Goal: Information Seeking & Learning: Learn about a topic

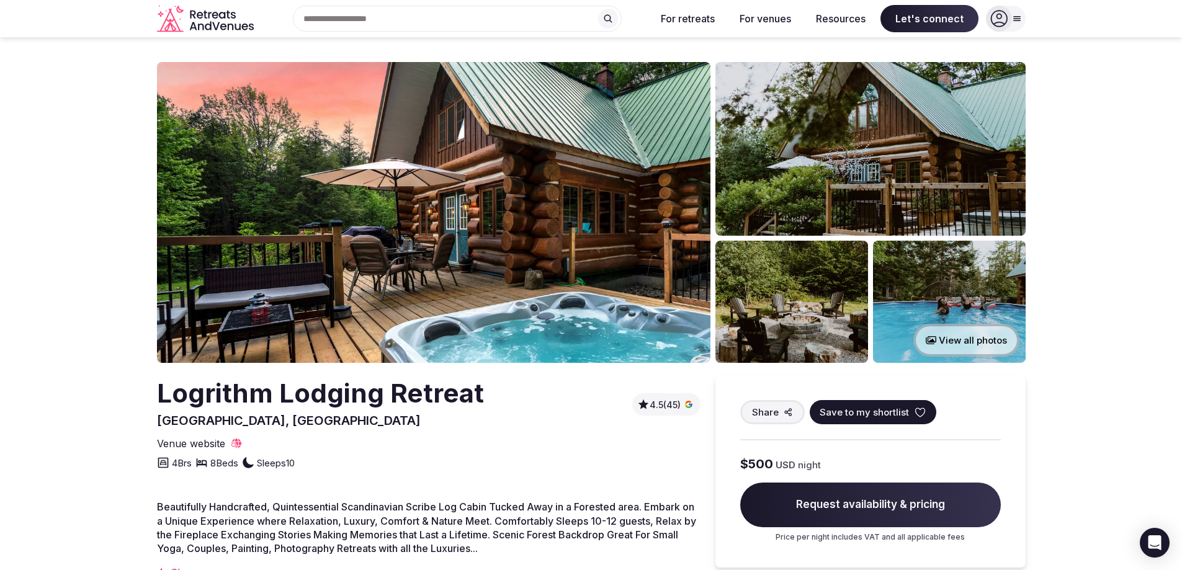
click at [485, 245] on img at bounding box center [433, 212] width 553 height 301
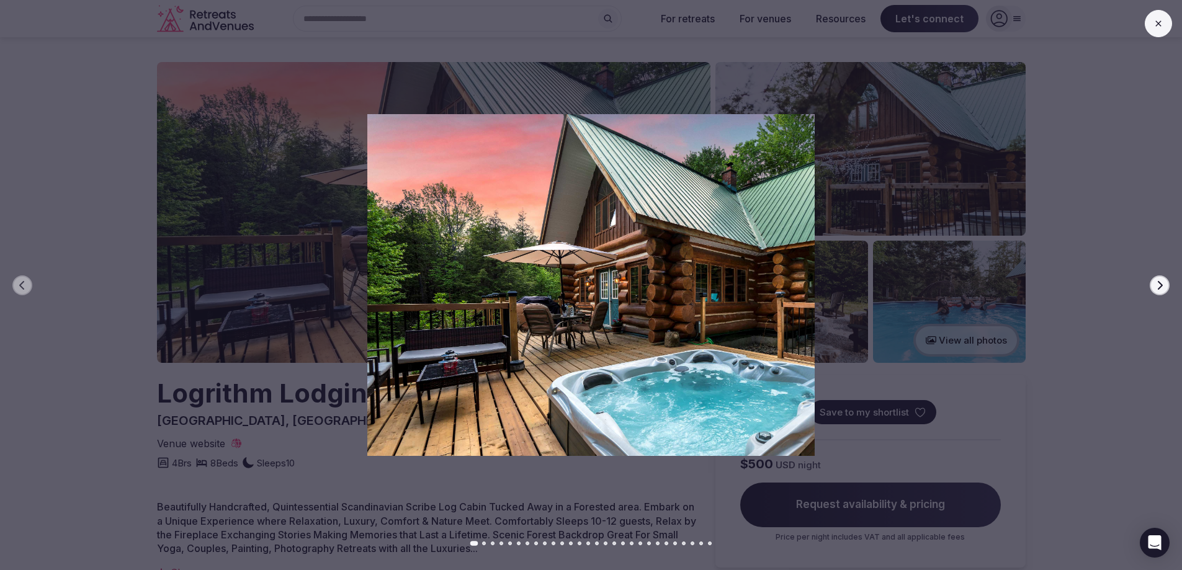
click at [1162, 287] on icon "button" at bounding box center [1160, 285] width 10 height 10
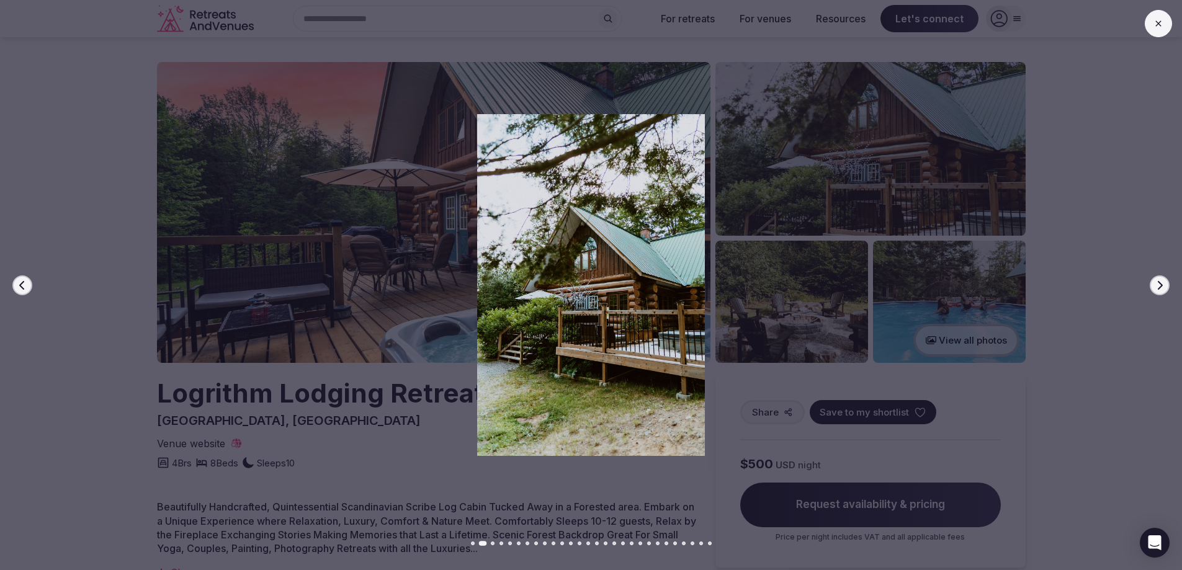
click at [1162, 287] on icon "button" at bounding box center [1160, 285] width 10 height 10
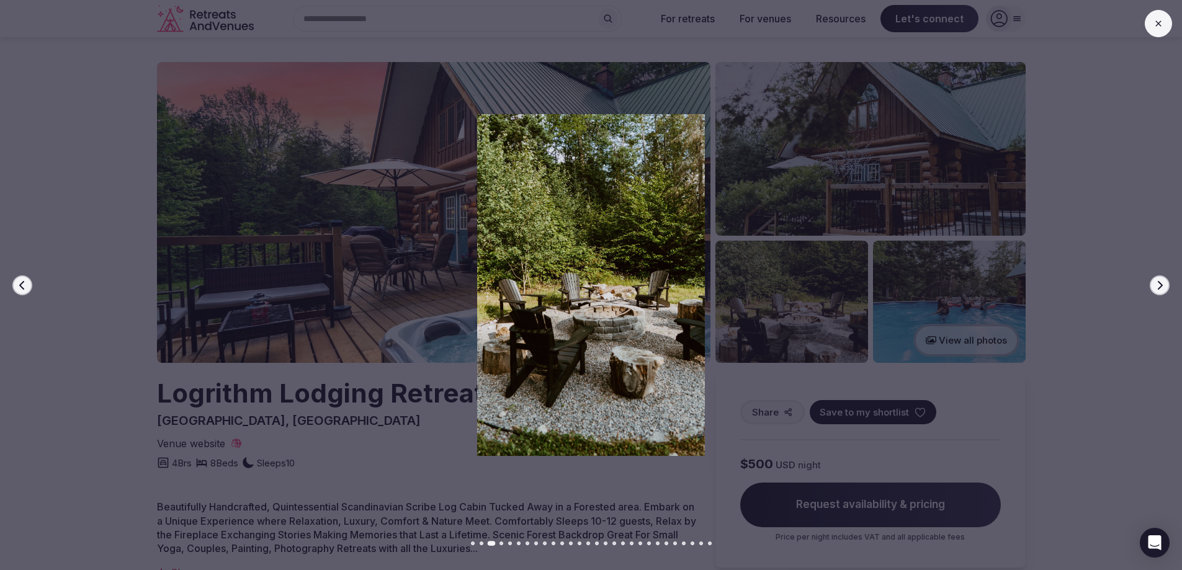
click at [1162, 287] on icon "button" at bounding box center [1160, 285] width 10 height 10
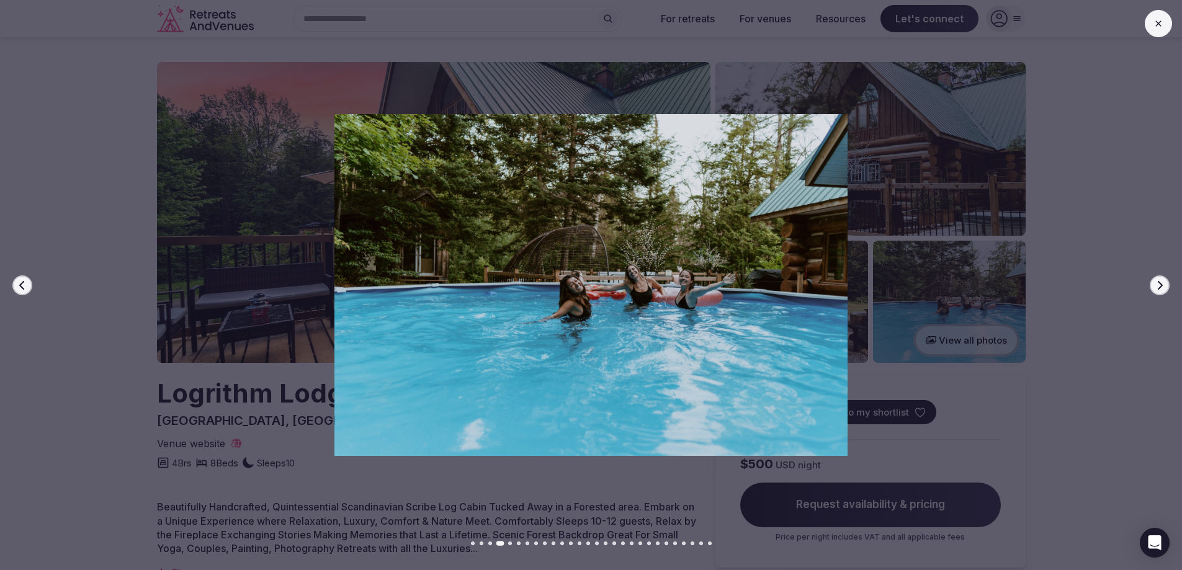
click at [1162, 287] on icon "button" at bounding box center [1160, 285] width 10 height 10
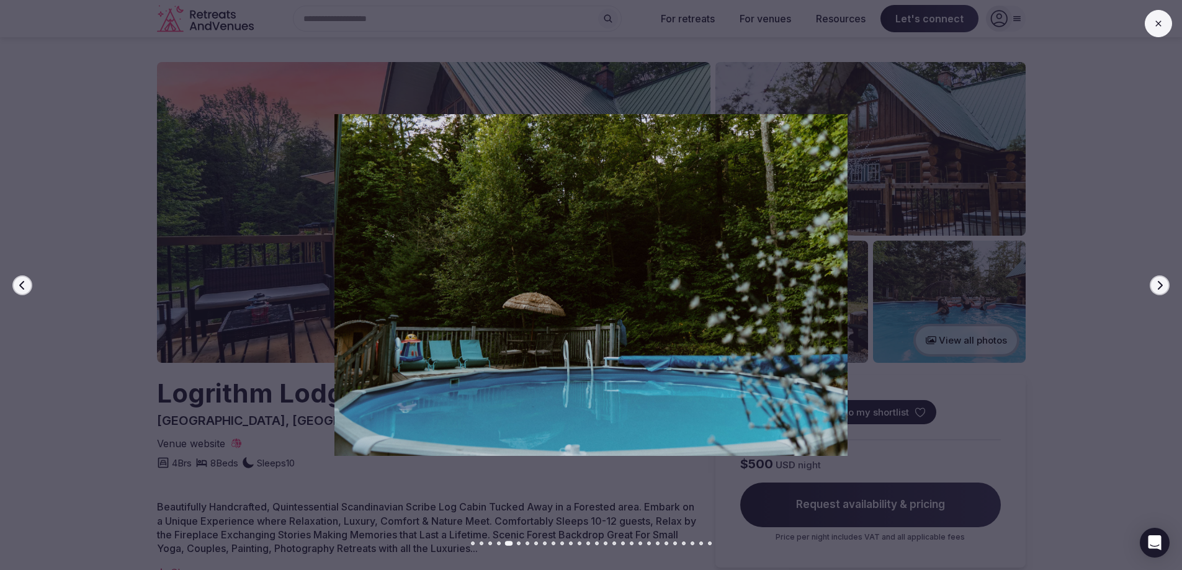
click at [1162, 287] on icon "button" at bounding box center [1160, 285] width 10 height 10
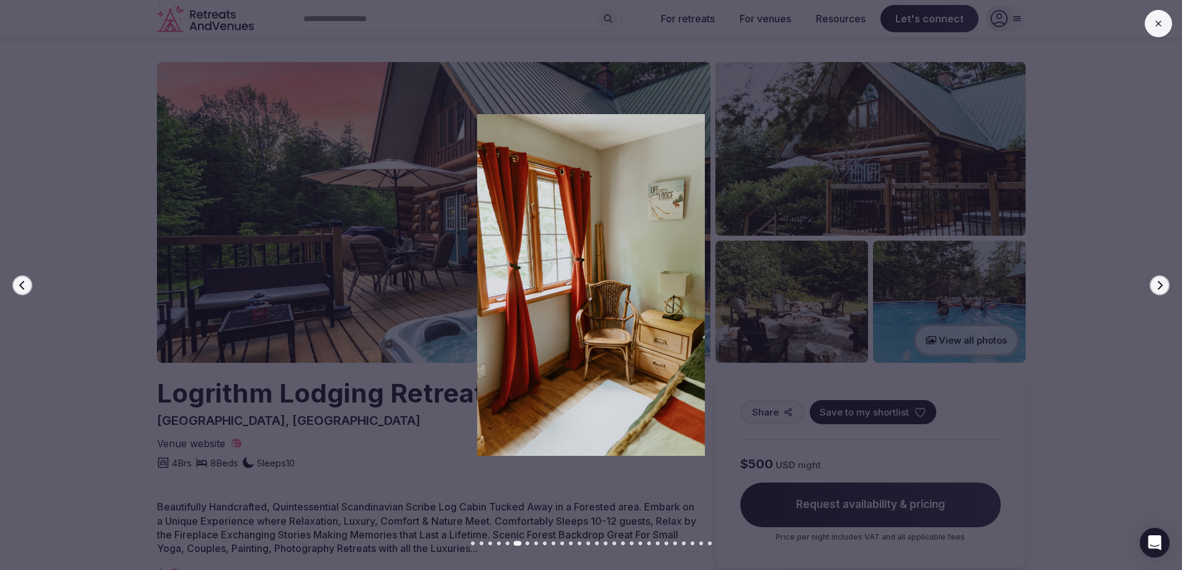
click at [1162, 287] on icon "button" at bounding box center [1160, 285] width 10 height 10
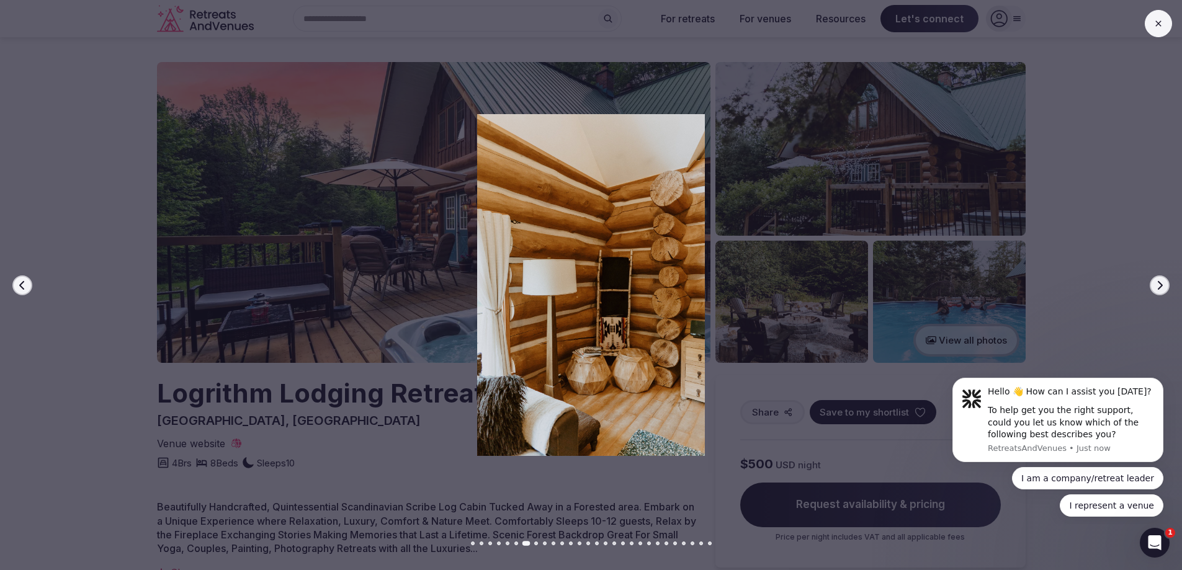
click at [1162, 287] on icon "button" at bounding box center [1160, 285] width 10 height 10
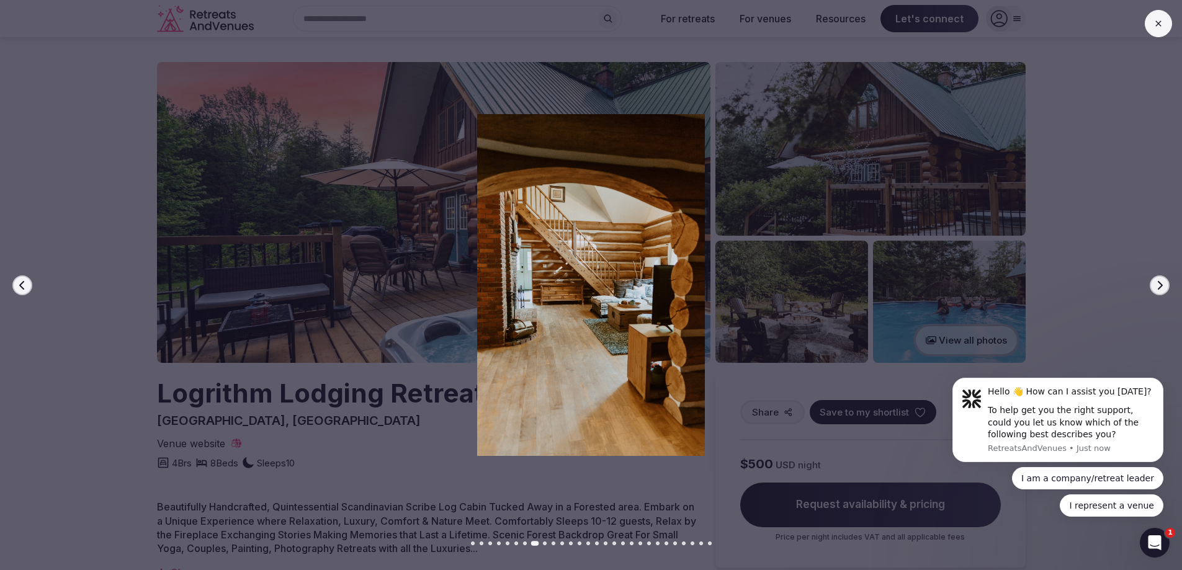
click at [1162, 287] on icon "button" at bounding box center [1160, 285] width 10 height 10
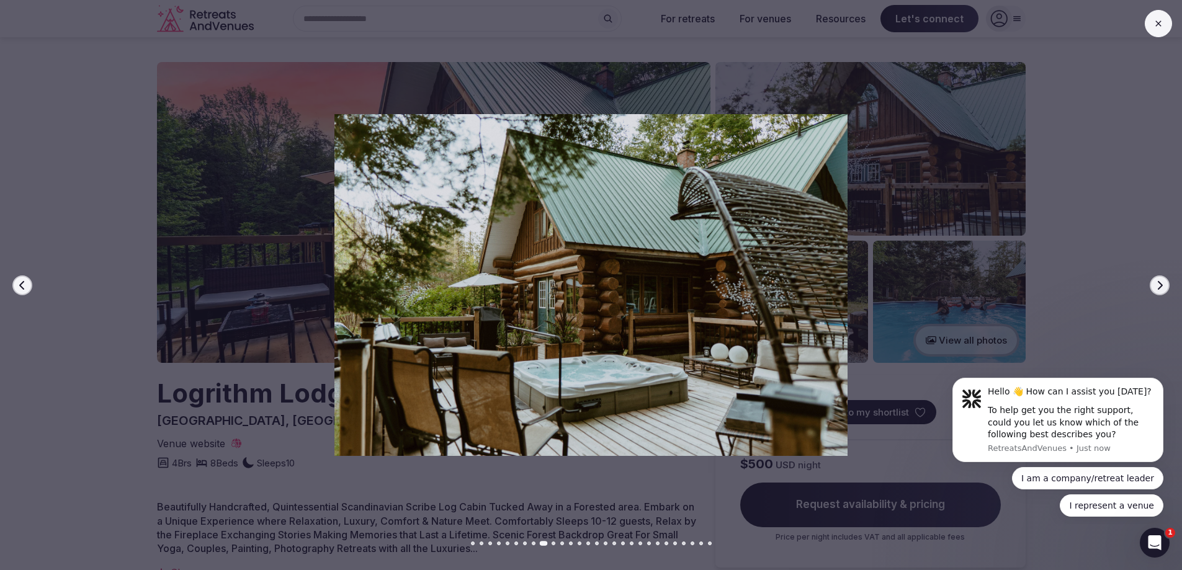
click at [1162, 287] on icon "button" at bounding box center [1160, 285] width 10 height 10
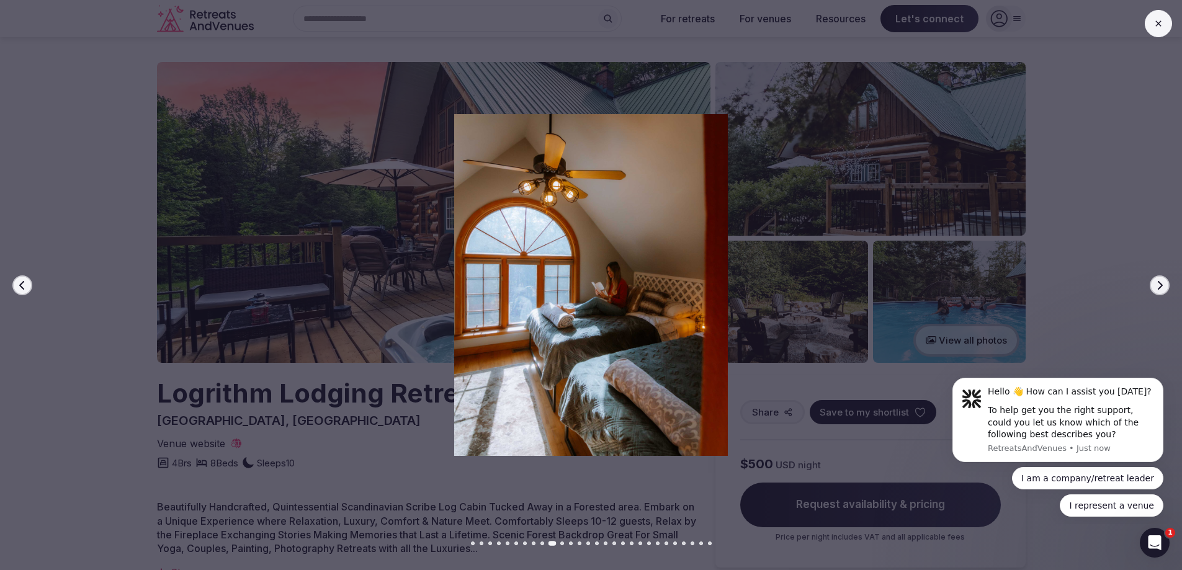
click at [1162, 287] on icon "button" at bounding box center [1160, 285] width 10 height 10
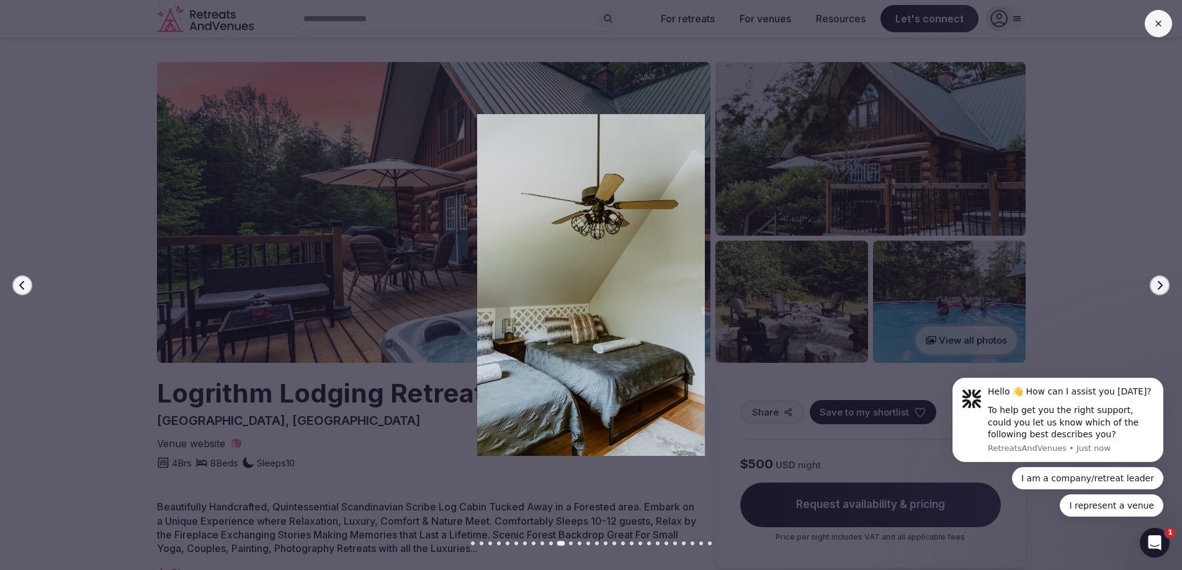
click at [1162, 287] on icon "button" at bounding box center [1160, 285] width 10 height 10
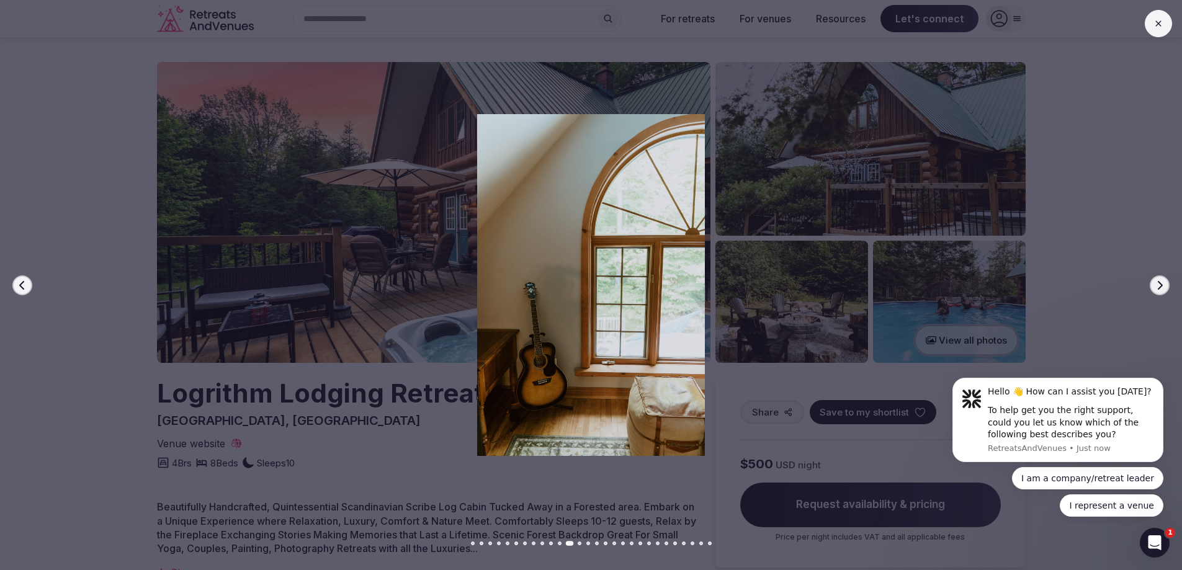
click at [1162, 287] on icon "button" at bounding box center [1160, 285] width 10 height 10
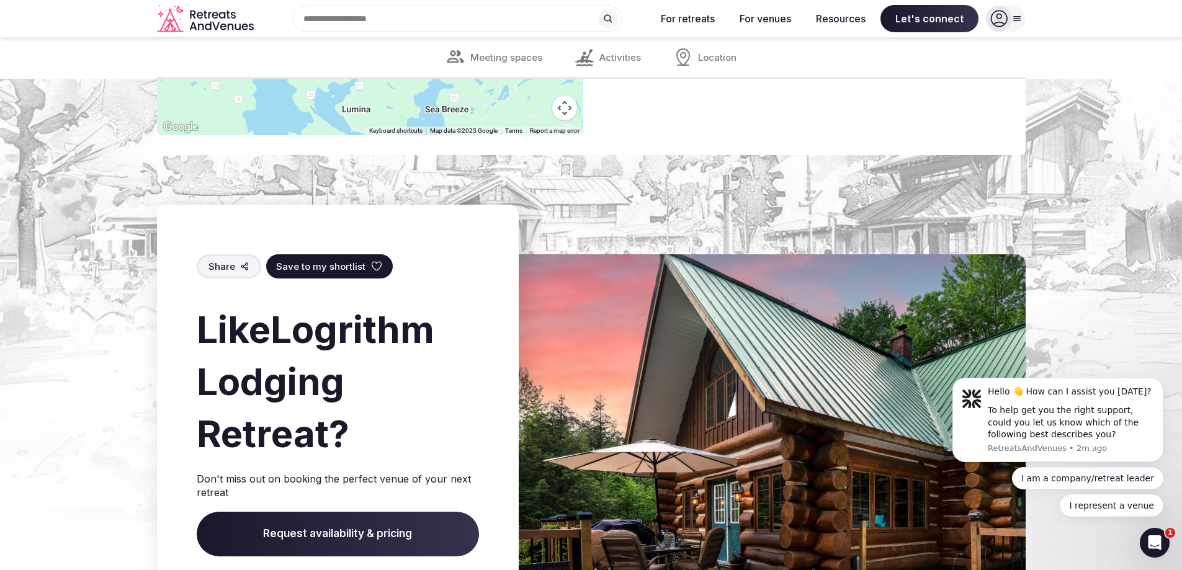
scroll to position [2606, 0]
